Goal: Find specific page/section: Find specific page/section

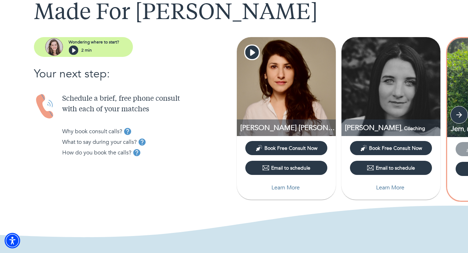
scroll to position [48, 0]
click at [459, 117] on icon "button" at bounding box center [459, 115] width 11 height 11
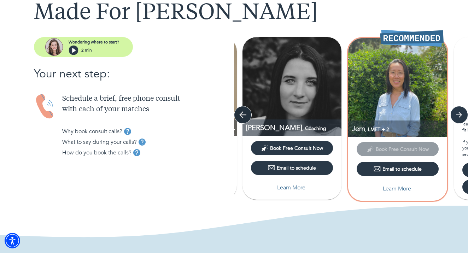
click at [240, 117] on icon "button" at bounding box center [242, 115] width 11 height 11
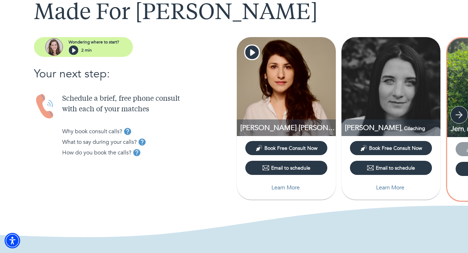
click at [465, 117] on button "button" at bounding box center [459, 115] width 18 height 18
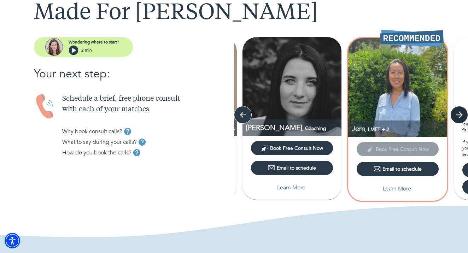
click at [465, 117] on button "button" at bounding box center [459, 115] width 18 height 18
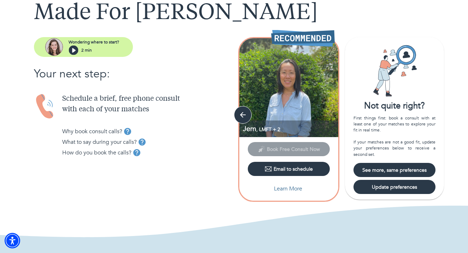
click at [462, 116] on div "[PERSON_NAME] [PERSON_NAME] , LCAT + 3 Book Free Consult Now Email to schedule …" at bounding box center [351, 119] width 234 height 165
click at [238, 117] on icon "button" at bounding box center [242, 115] width 11 height 11
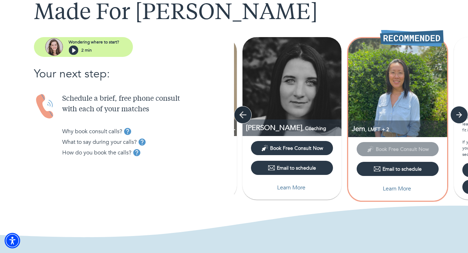
click at [238, 117] on icon "button" at bounding box center [242, 115] width 11 height 11
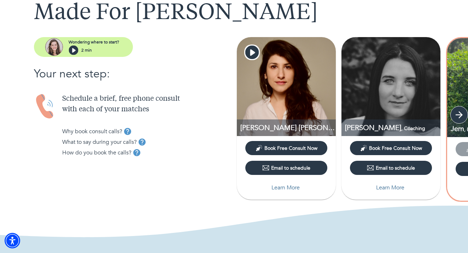
click at [458, 118] on icon "button" at bounding box center [459, 115] width 11 height 11
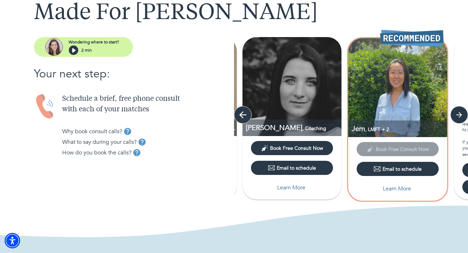
click at [245, 118] on icon "button" at bounding box center [242, 115] width 11 height 11
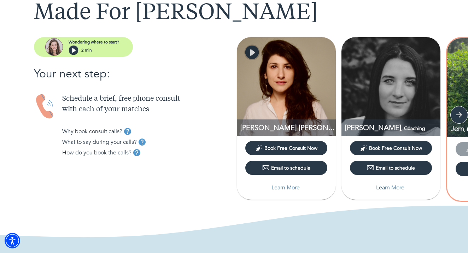
click at [254, 55] on icon "button" at bounding box center [251, 52] width 13 height 13
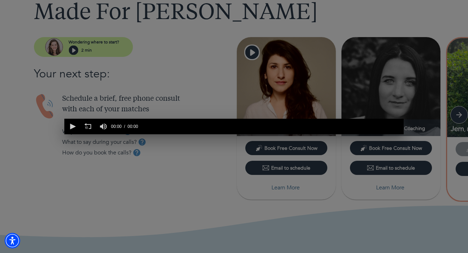
scroll to position [0, 339]
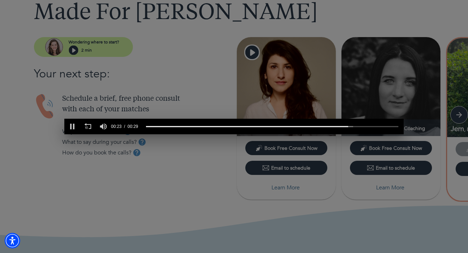
click at [308, 10] on div "0 of 29 seconds Volume 90% Press shift question mark to access a list of keyboa…" at bounding box center [234, 126] width 468 height 253
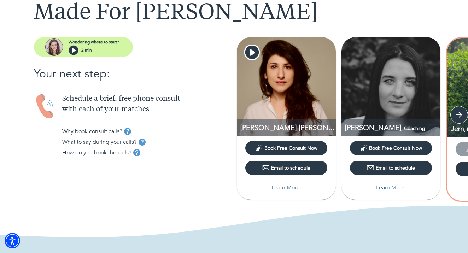
click at [286, 187] on p "Learn More" at bounding box center [285, 187] width 28 height 8
select select "6"
select select "2"
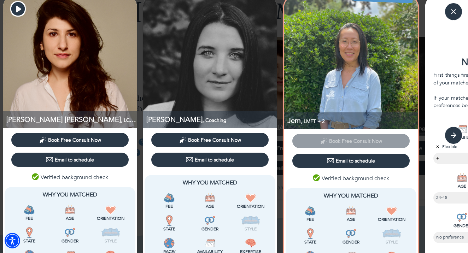
scroll to position [8, 0]
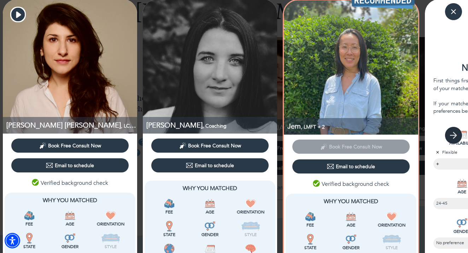
click at [454, 134] on icon "button" at bounding box center [453, 135] width 7 height 7
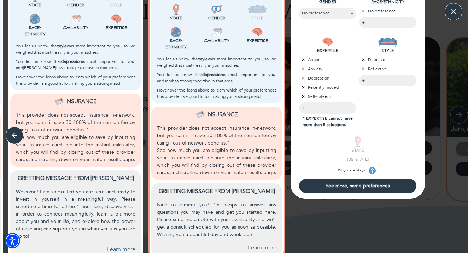
scroll to position [239, 0]
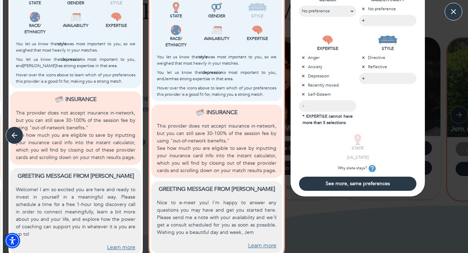
click at [386, 187] on span "See more, same preferences" at bounding box center [358, 183] width 112 height 7
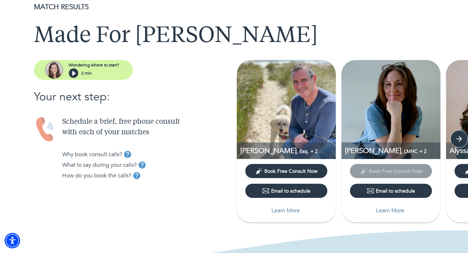
scroll to position [24, 0]
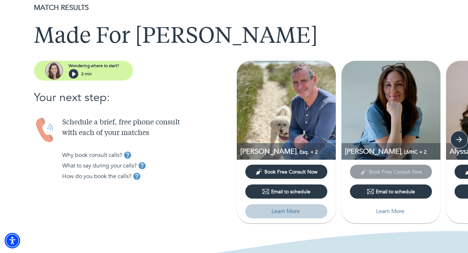
click at [287, 214] on p "Learn More" at bounding box center [285, 211] width 28 height 8
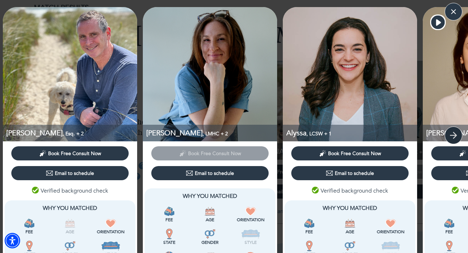
click at [450, 135] on icon "button" at bounding box center [453, 135] width 11 height 11
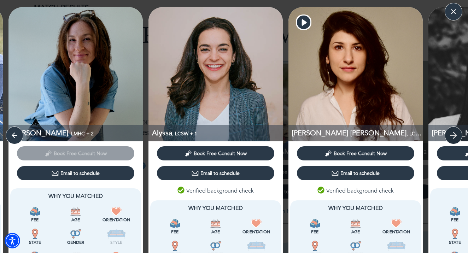
click at [450, 134] on icon "button" at bounding box center [453, 135] width 11 height 11
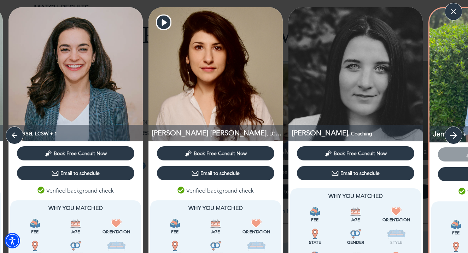
click at [450, 134] on icon "button" at bounding box center [453, 135] width 11 height 11
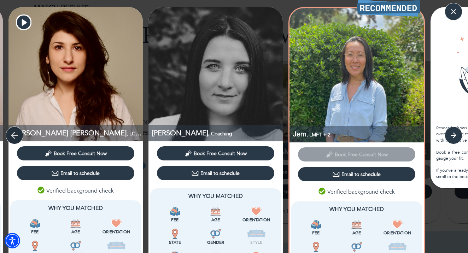
click at [16, 136] on icon "button" at bounding box center [14, 135] width 11 height 11
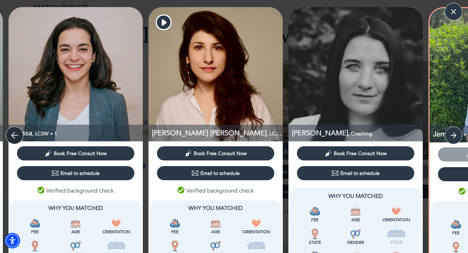
click at [16, 136] on icon "button" at bounding box center [14, 135] width 11 height 11
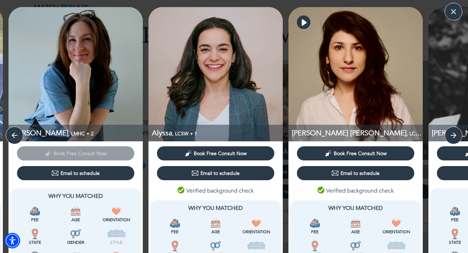
click at [307, 19] on icon "button" at bounding box center [303, 22] width 13 height 13
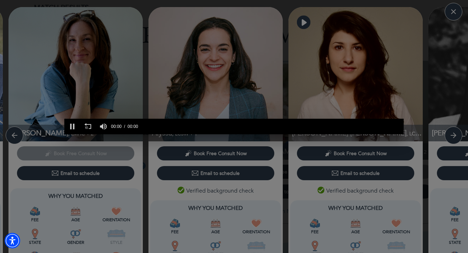
scroll to position [0, 0]
click at [457, 10] on div "0 of 29 seconds Volume 90% Press shift question mark to access a list of keyboa…" at bounding box center [234, 126] width 468 height 253
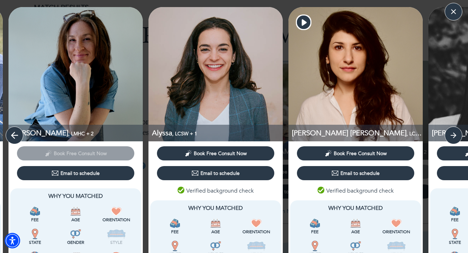
click at [19, 137] on icon "button" at bounding box center [14, 135] width 11 height 11
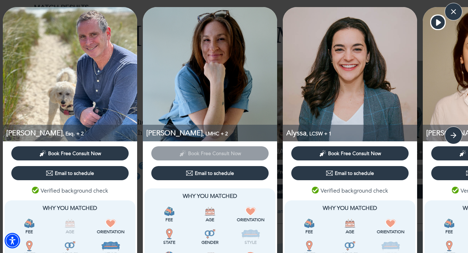
click at [72, 223] on img at bounding box center [70, 223] width 11 height 11
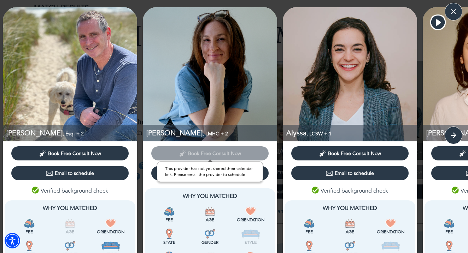
scroll to position [0, 0]
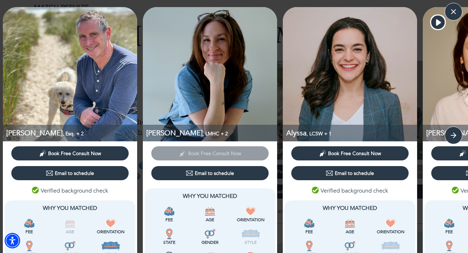
click at [456, 131] on icon "button" at bounding box center [453, 135] width 11 height 11
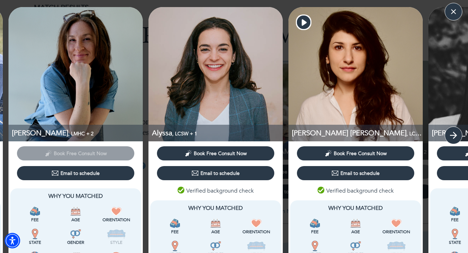
click at [456, 131] on icon "button" at bounding box center [453, 135] width 11 height 11
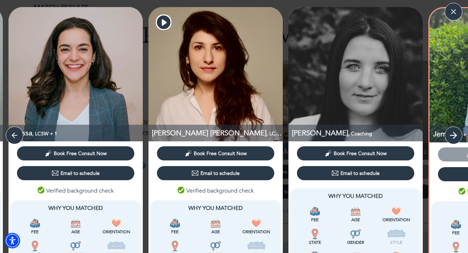
click at [456, 131] on icon "button" at bounding box center [453, 135] width 11 height 11
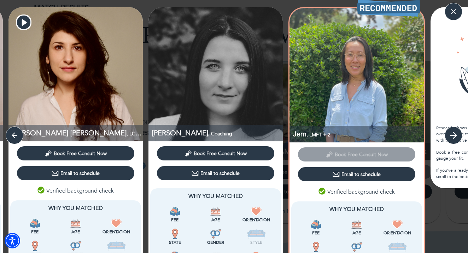
click at [456, 131] on icon "button" at bounding box center [453, 135] width 11 height 11
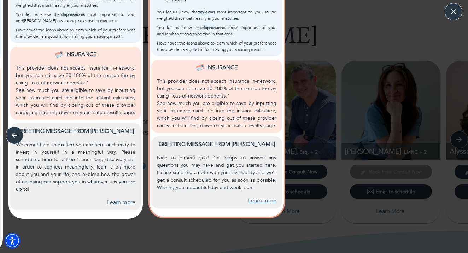
scroll to position [284, 0]
click at [449, 17] on button "button" at bounding box center [453, 12] width 18 height 18
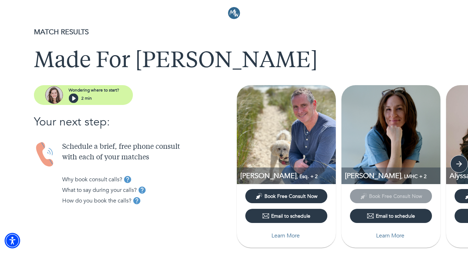
scroll to position [0, 0]
